Goal: Communication & Community: Answer question/provide support

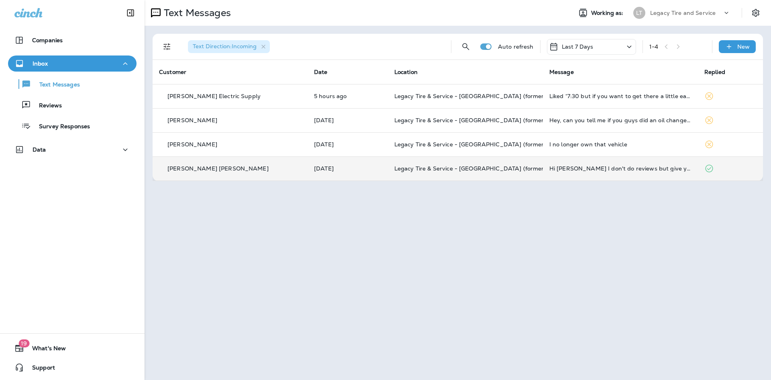
click at [310, 174] on td "[DATE]" at bounding box center [348, 168] width 80 height 24
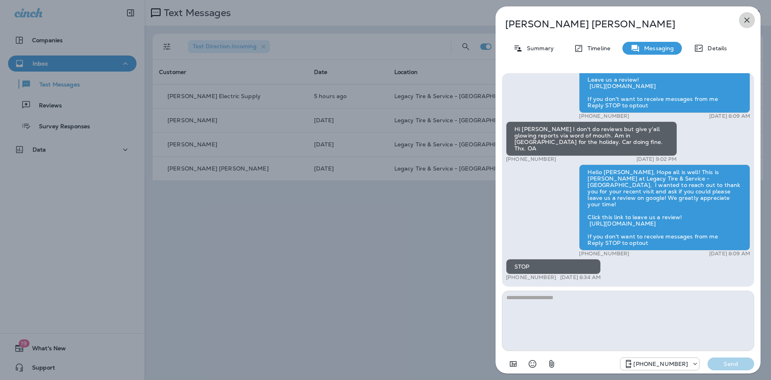
click at [747, 19] on icon "button" at bounding box center [747, 20] width 5 height 5
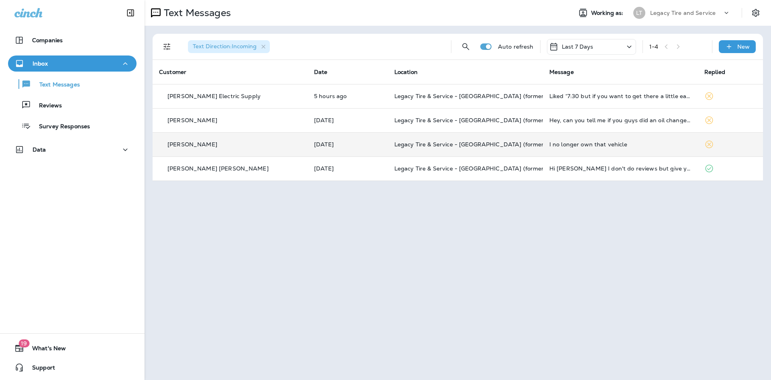
click at [639, 146] on div "I no longer own that vehicle" at bounding box center [620, 144] width 142 height 6
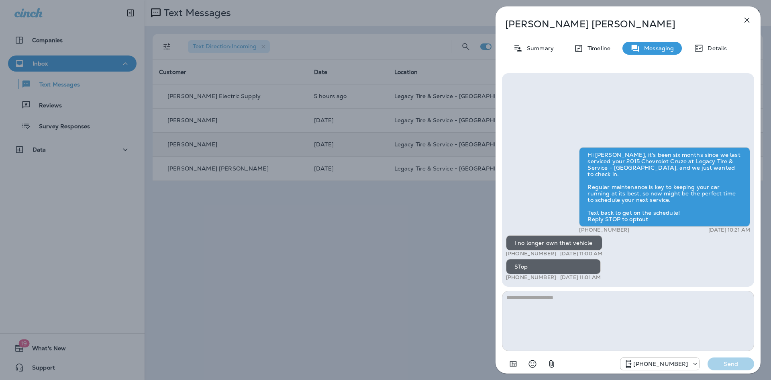
click at [749, 21] on icon "button" at bounding box center [747, 20] width 10 height 10
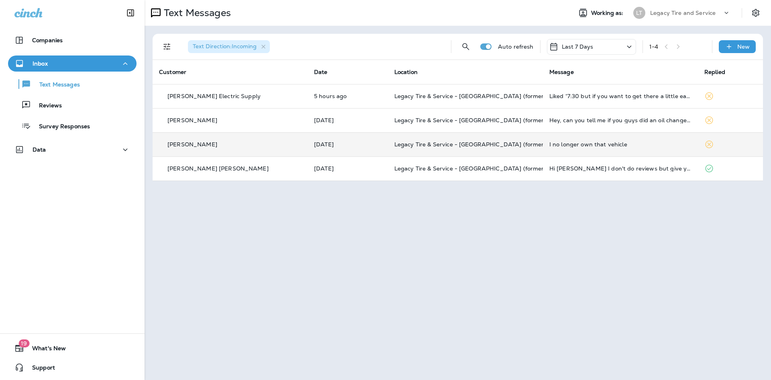
click at [491, 127] on td "Legacy Tire & Service - [GEOGRAPHIC_DATA] (formerly Magic City Tire & Service)" at bounding box center [465, 120] width 155 height 24
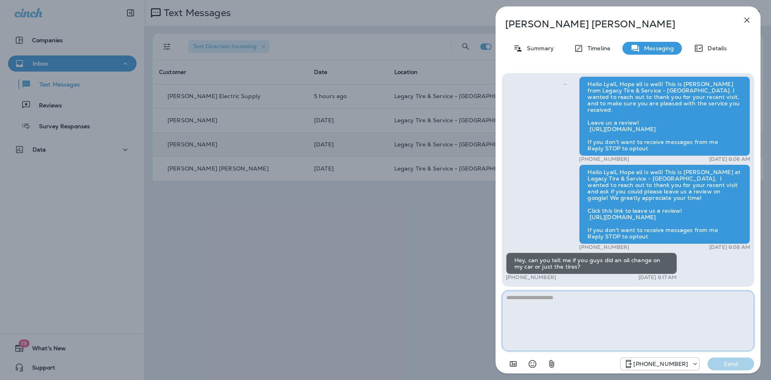
click at [591, 319] on textarea at bounding box center [628, 320] width 252 height 60
type textarea "*"
type textarea "**********"
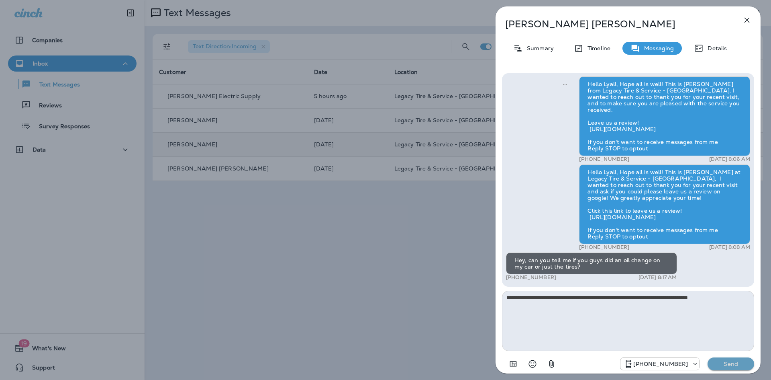
click at [726, 361] on p "Send" at bounding box center [731, 363] width 34 height 7
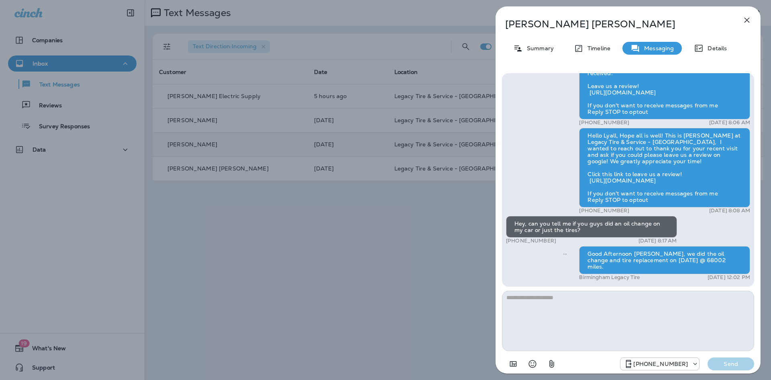
click at [375, 276] on div "[PERSON_NAME] Summary Timeline Messaging Details Hello [PERSON_NAME] all is wel…" at bounding box center [385, 190] width 771 height 380
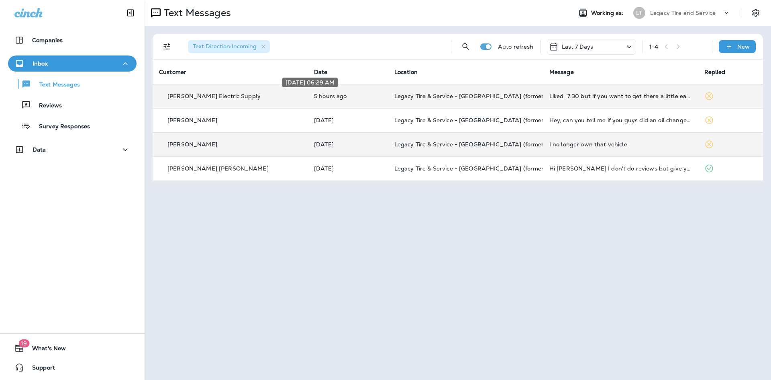
click at [345, 94] on p "5 hours ago" at bounding box center [347, 96] width 67 height 6
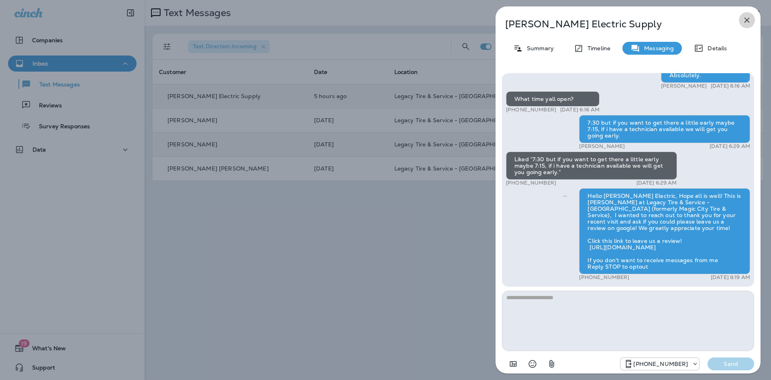
click at [746, 19] on icon "button" at bounding box center [747, 20] width 5 height 5
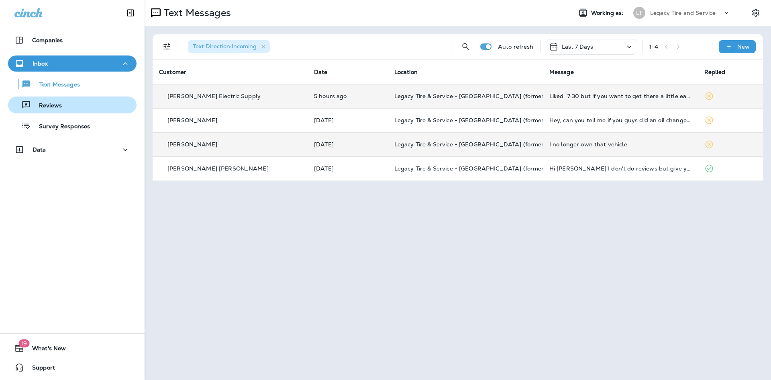
click at [52, 103] on p "Reviews" at bounding box center [46, 106] width 31 height 8
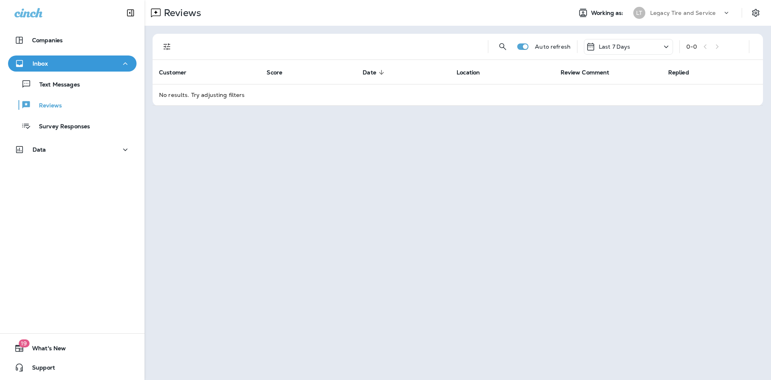
click at [59, 63] on div "Inbox" at bounding box center [72, 64] width 116 height 10
click at [77, 83] on p "Text Messages" at bounding box center [55, 85] width 49 height 8
